Goal: Task Accomplishment & Management: Use online tool/utility

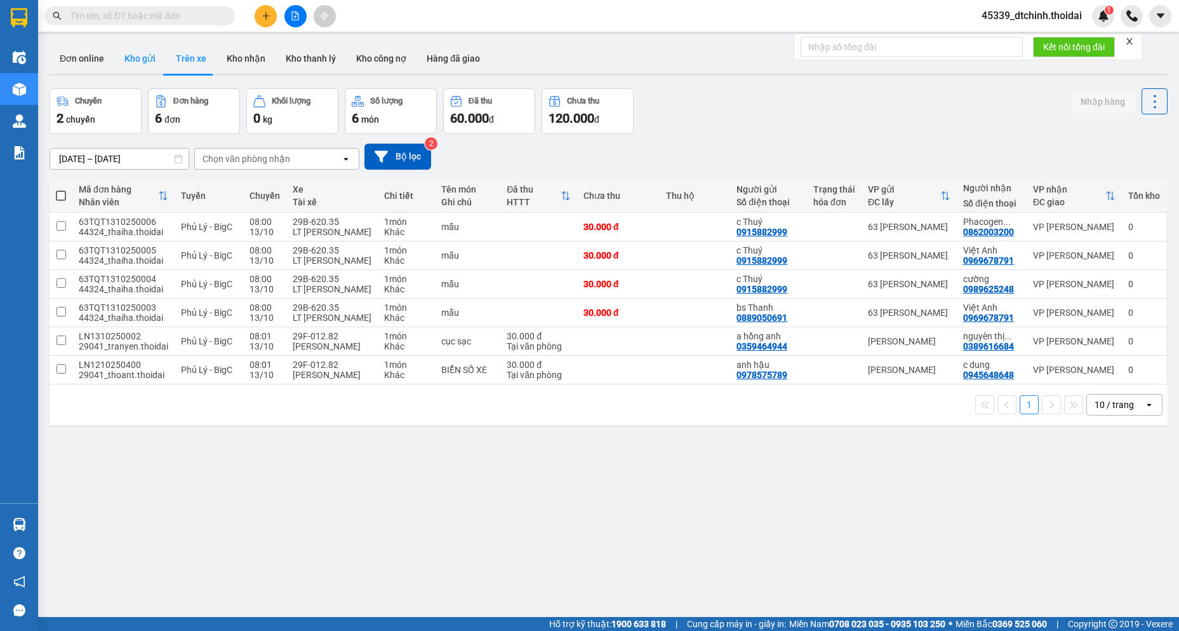
click at [149, 56] on button "Kho gửi" at bounding box center [139, 58] width 51 height 30
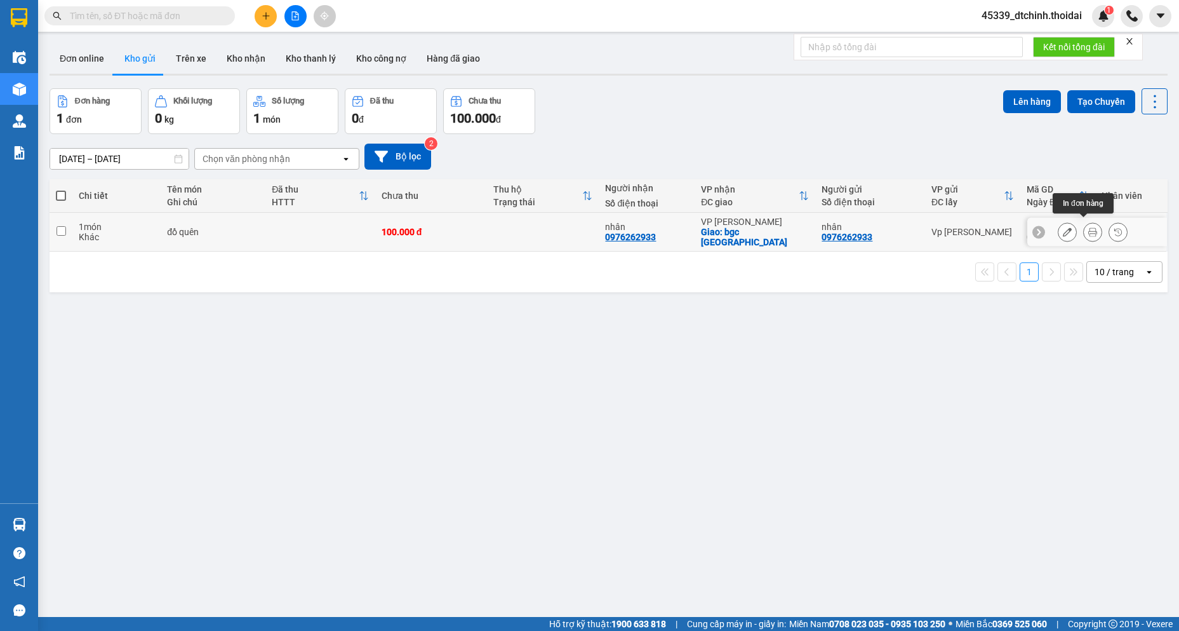
click at [1088, 229] on icon at bounding box center [1092, 231] width 9 height 9
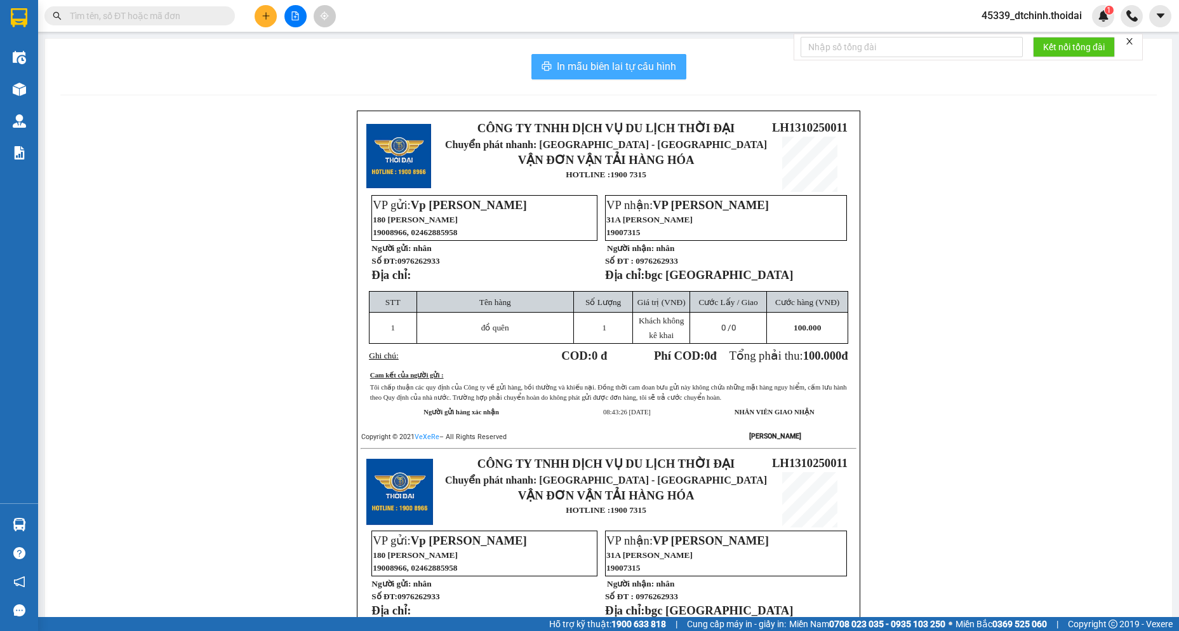
click at [619, 67] on span "In mẫu biên lai tự cấu hình" at bounding box center [616, 66] width 119 height 16
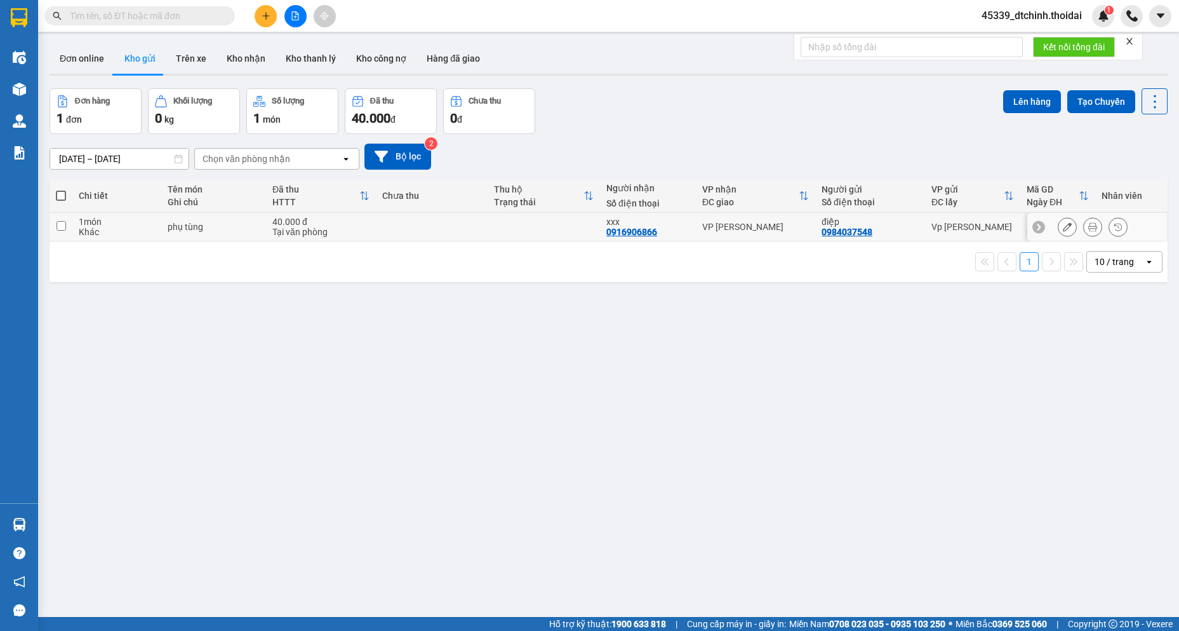
click at [1088, 229] on button at bounding box center [1093, 227] width 18 height 22
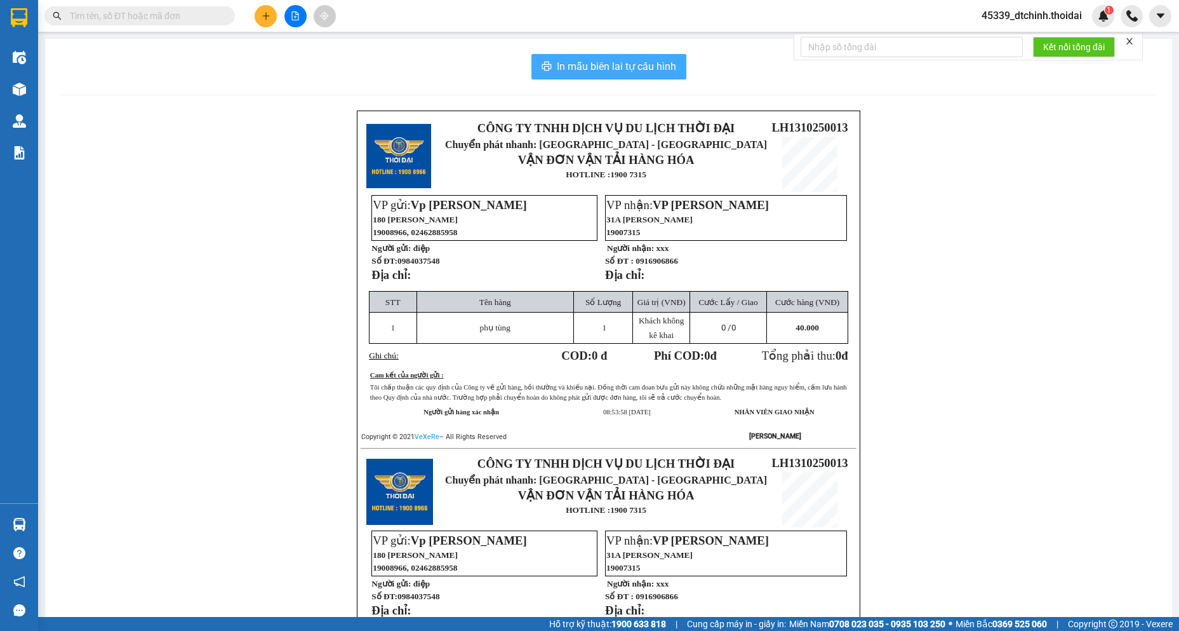
click at [649, 71] on span "In mẫu biên lai tự cấu hình" at bounding box center [616, 66] width 119 height 16
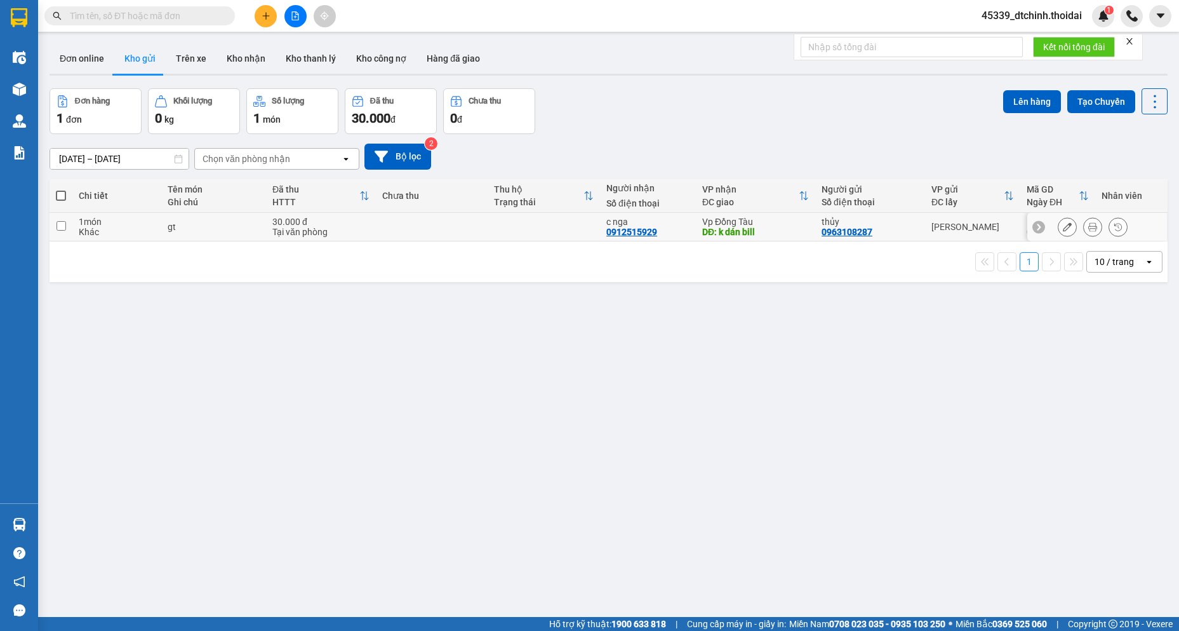
click at [1088, 226] on icon at bounding box center [1092, 226] width 9 height 9
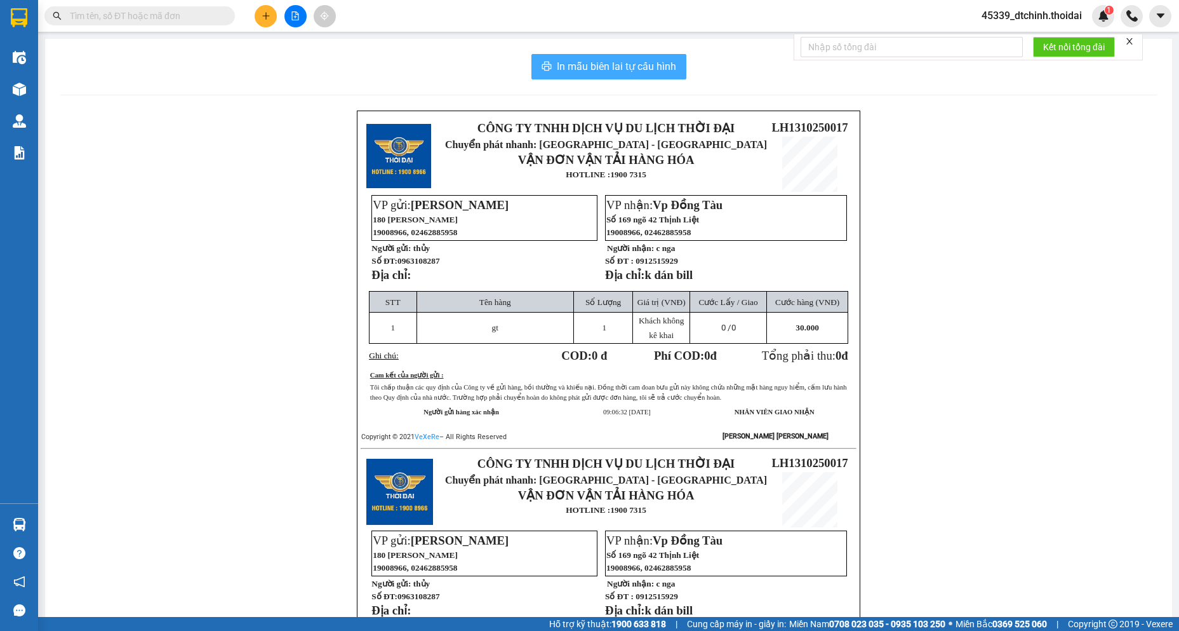
click at [625, 57] on button "In mẫu biên lai tự cấu hình" at bounding box center [609, 66] width 155 height 25
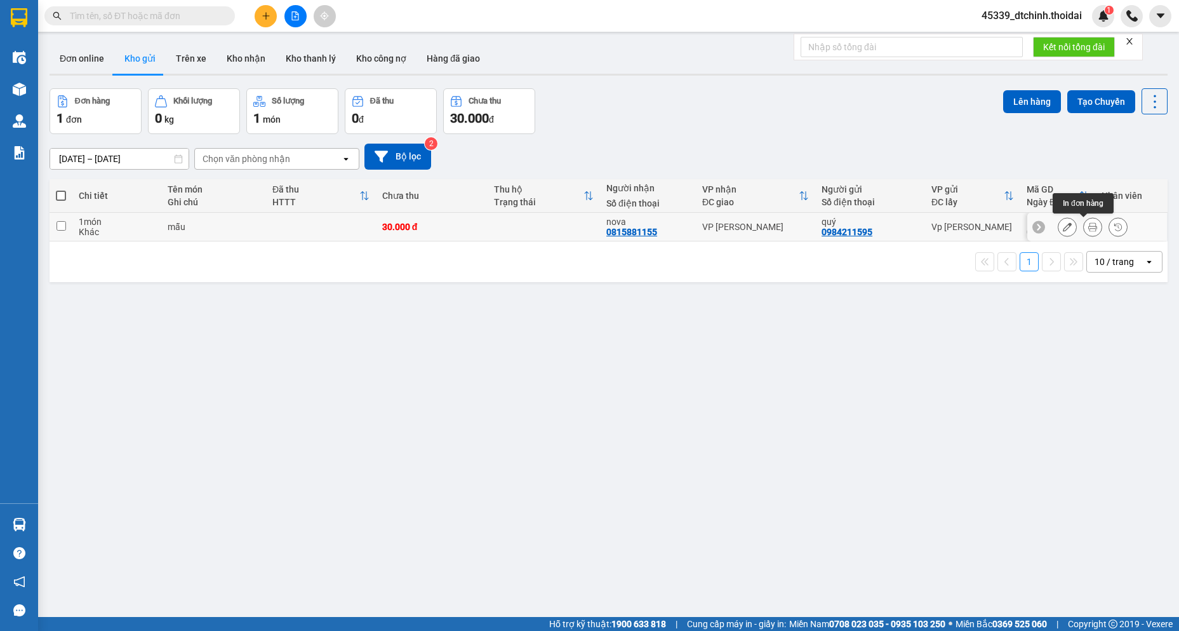
click at [1088, 224] on icon at bounding box center [1092, 226] width 9 height 9
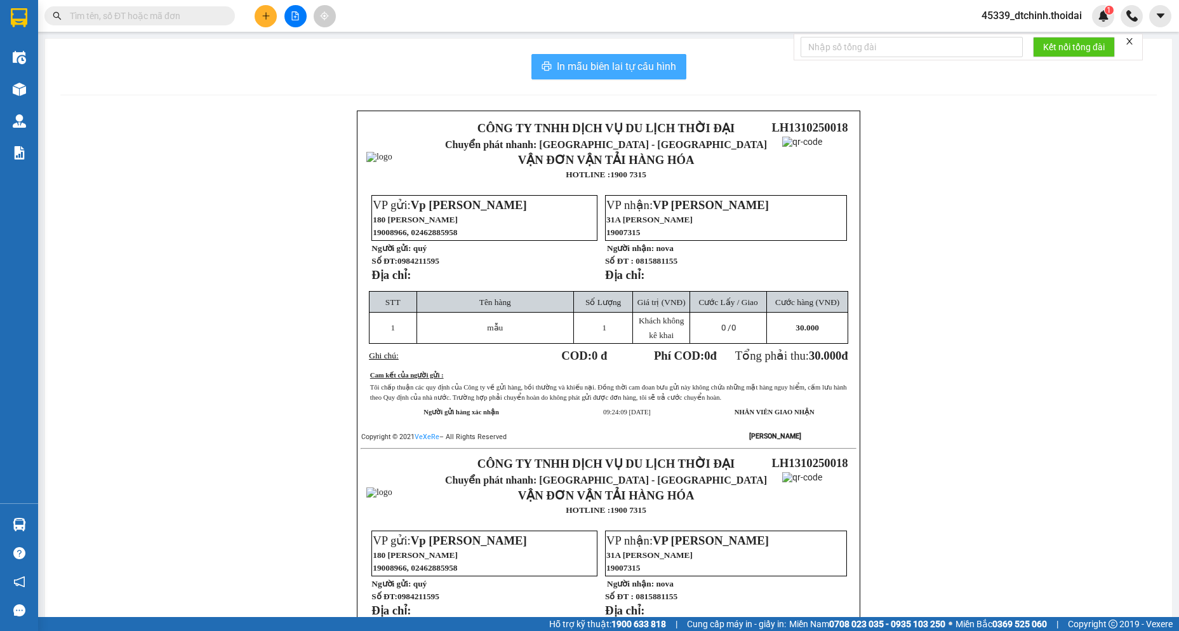
click at [648, 64] on span "In mẫu biên lai tự cấu hình" at bounding box center [616, 66] width 119 height 16
